Goal: Information Seeking & Learning: Learn about a topic

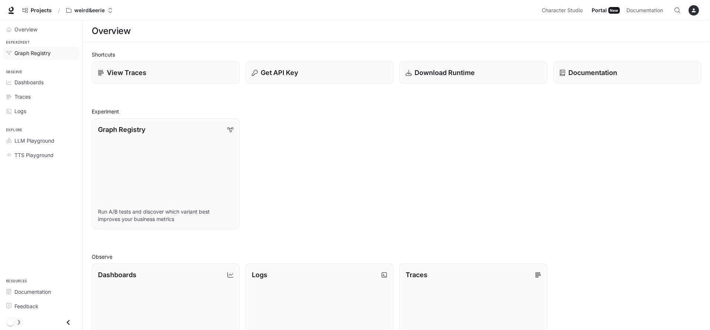
click at [40, 56] on span "Graph Registry" at bounding box center [32, 53] width 36 height 8
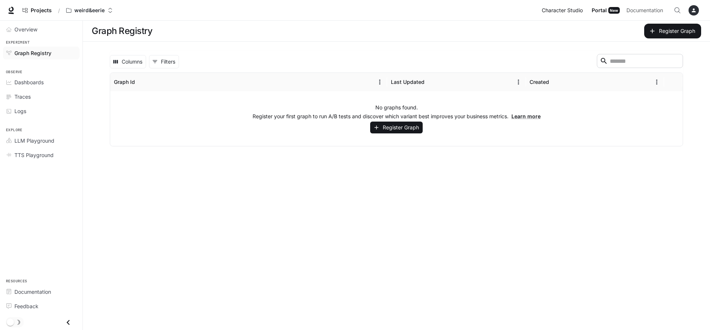
click at [571, 11] on span "Character Studio" at bounding box center [562, 10] width 41 height 9
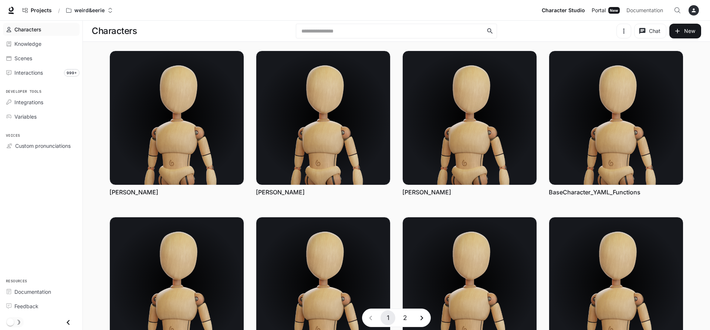
click at [613, 14] on link "Portal Portal New" at bounding box center [605, 10] width 34 height 15
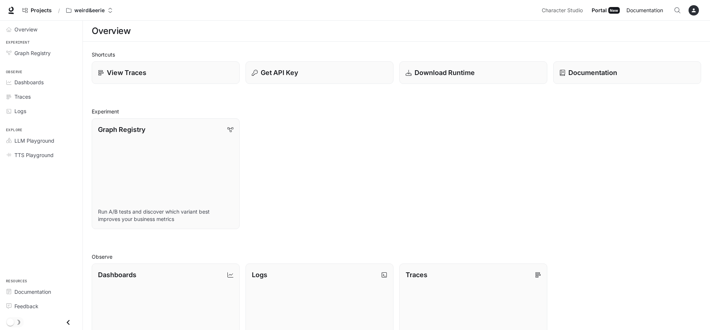
click at [637, 15] on span "Documentation" at bounding box center [644, 10] width 37 height 9
